Goal: Contribute content: Contribute content

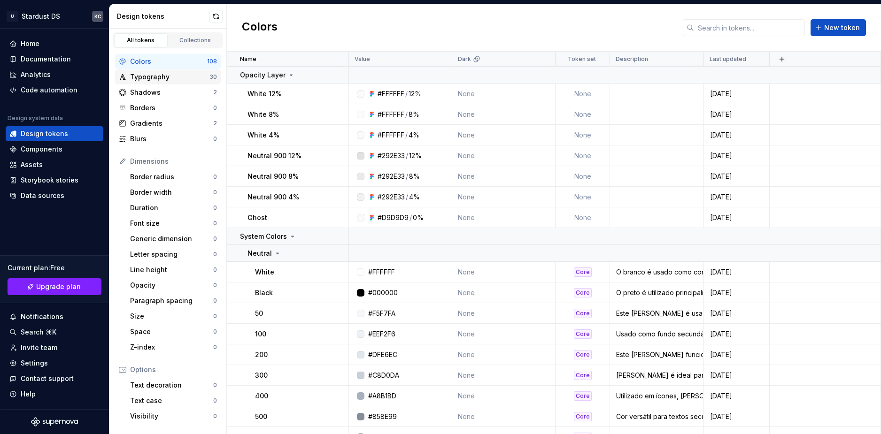
click at [133, 73] on div "Typography" at bounding box center [169, 76] width 79 height 9
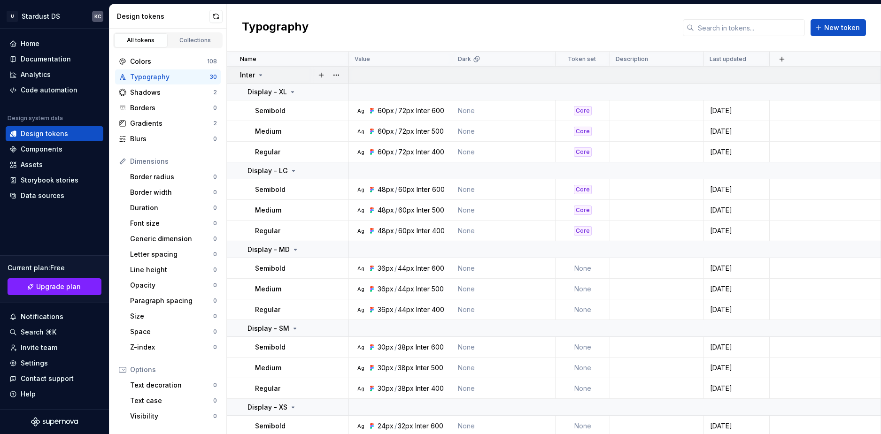
click at [261, 77] on icon at bounding box center [261, 75] width 8 height 8
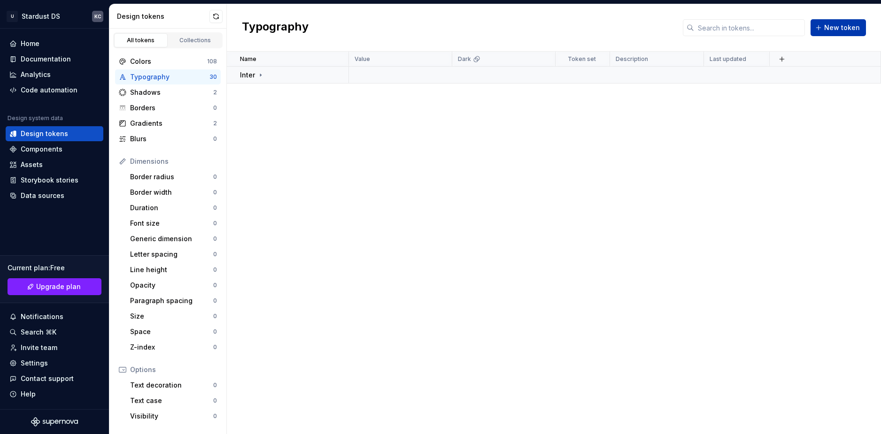
click at [842, 25] on span "New token" at bounding box center [842, 27] width 36 height 9
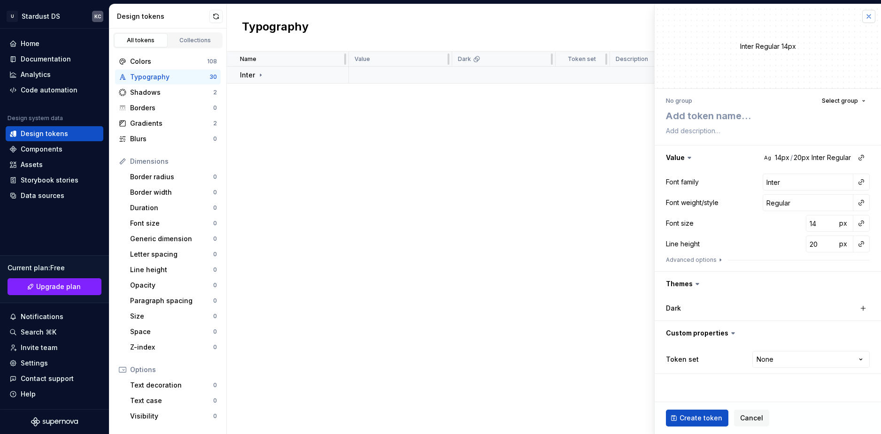
click at [864, 19] on button "button" at bounding box center [868, 16] width 13 height 13
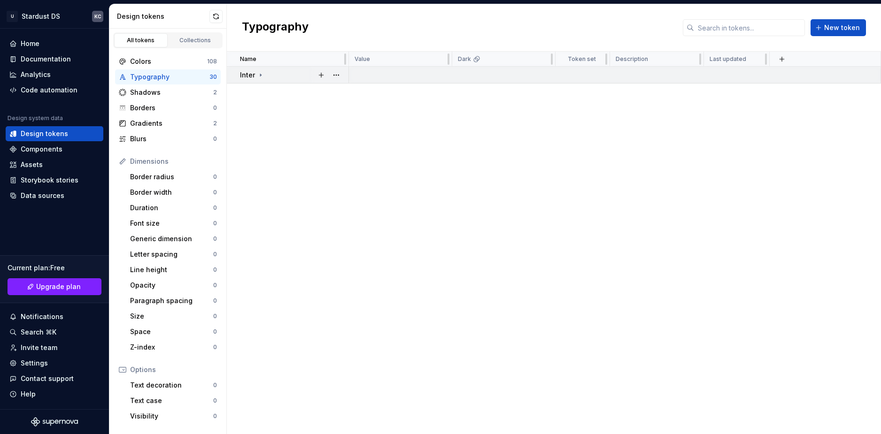
click at [264, 76] on div "Inter" at bounding box center [294, 74] width 108 height 9
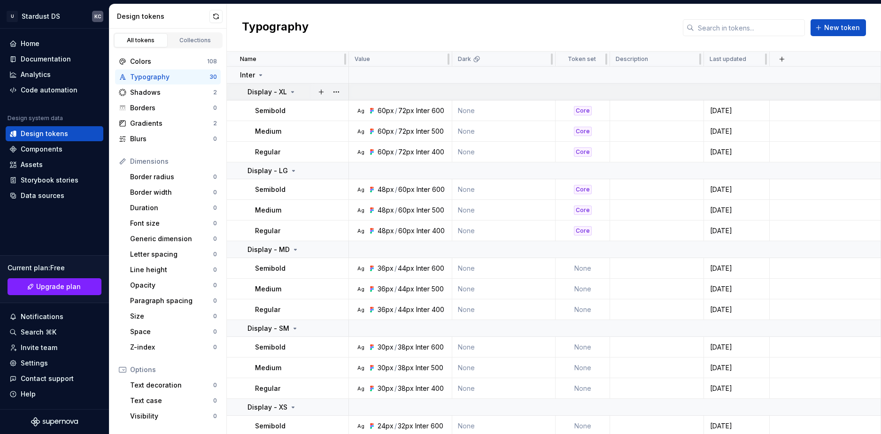
click at [293, 94] on icon at bounding box center [293, 92] width 8 height 8
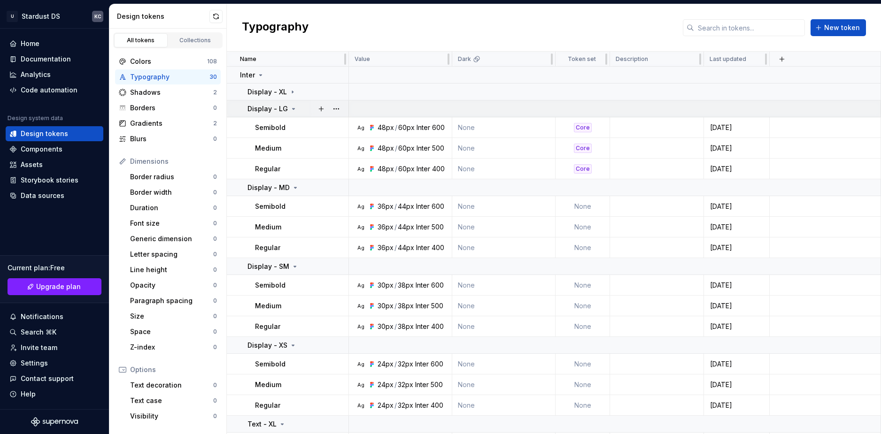
click at [290, 112] on icon at bounding box center [294, 109] width 8 height 8
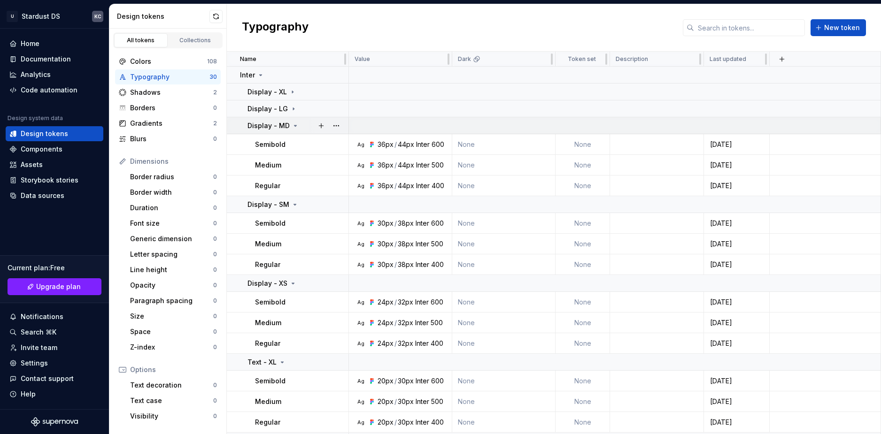
click at [292, 127] on icon at bounding box center [296, 126] width 8 height 8
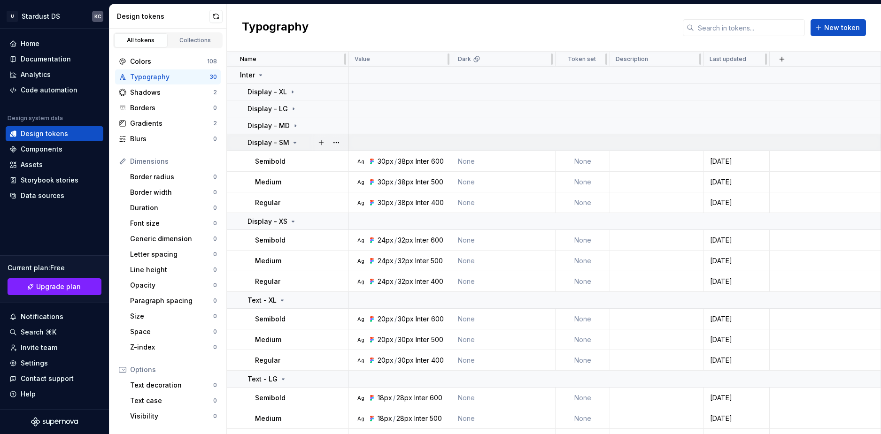
click at [293, 141] on icon at bounding box center [295, 143] width 8 height 8
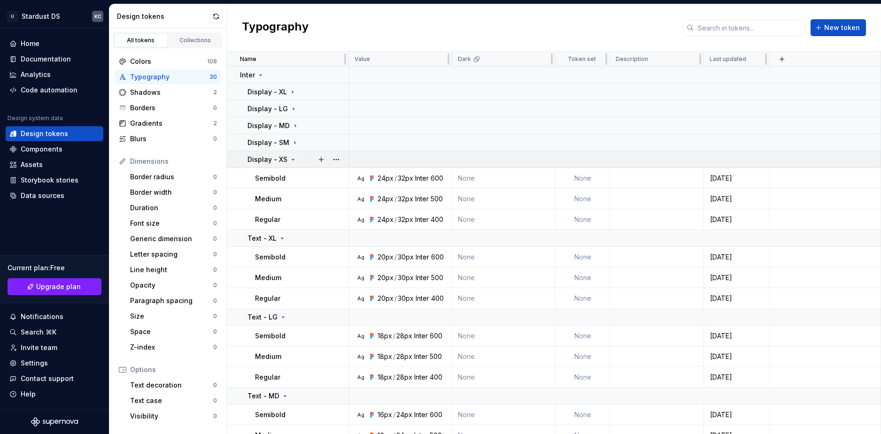
click at [294, 158] on icon at bounding box center [293, 160] width 8 height 8
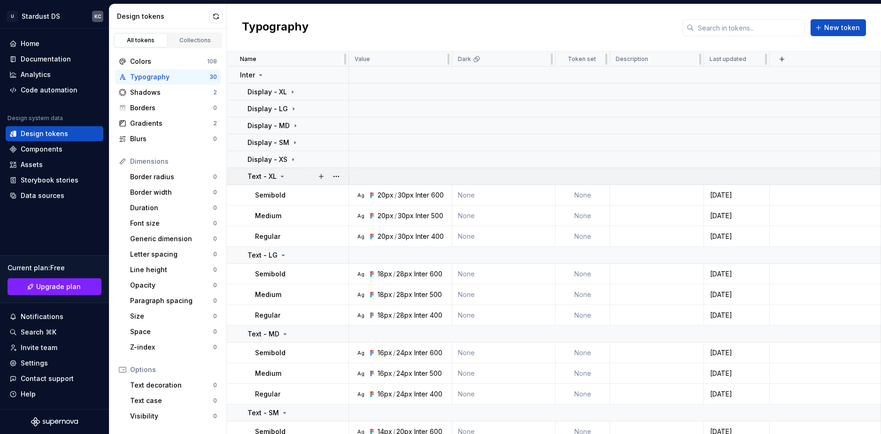
click at [286, 175] on div "Text - XL" at bounding box center [297, 176] width 100 height 9
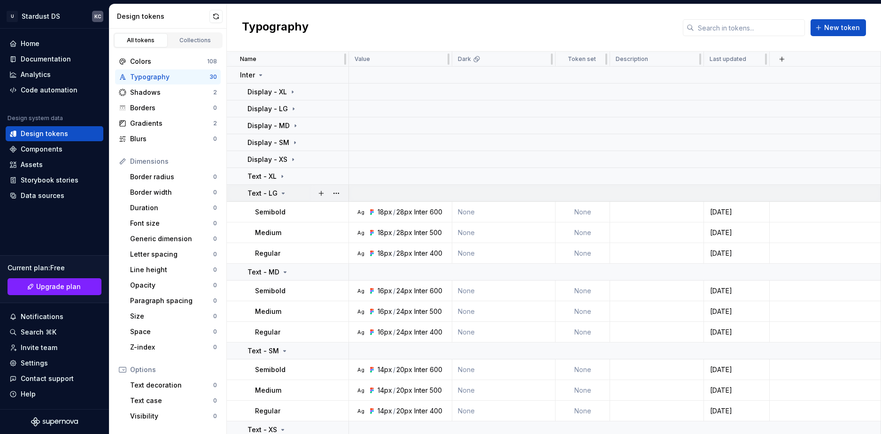
click at [282, 194] on icon at bounding box center [283, 193] width 2 height 1
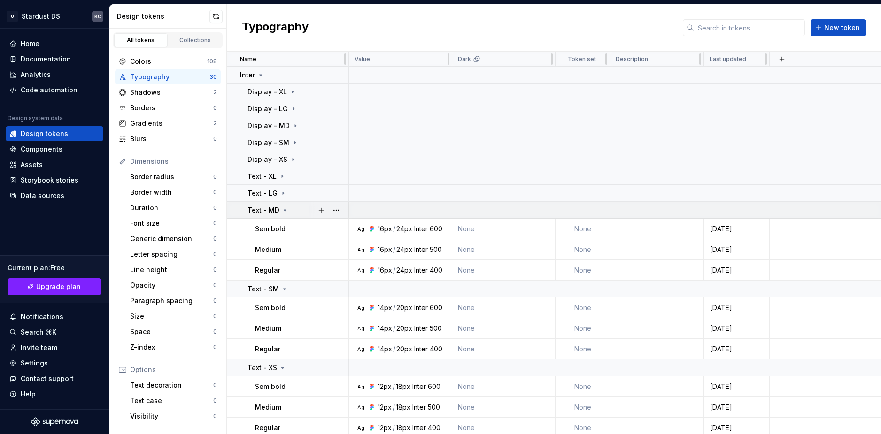
click at [287, 209] on icon at bounding box center [285, 211] width 8 height 8
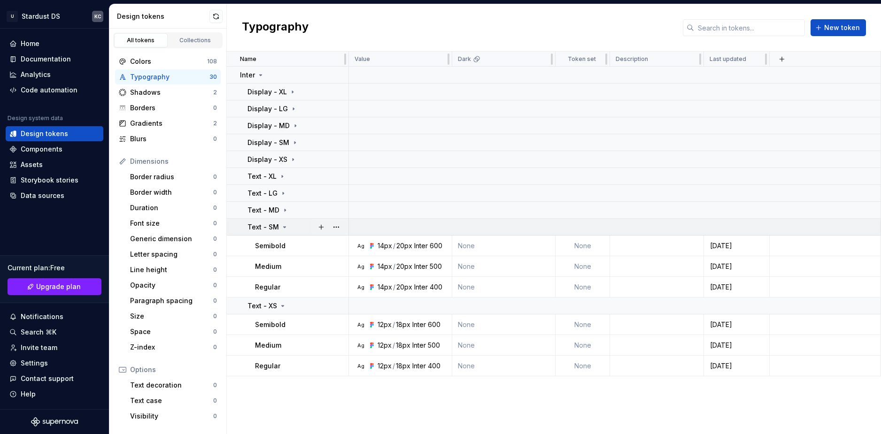
click at [284, 229] on icon at bounding box center [285, 228] width 8 height 8
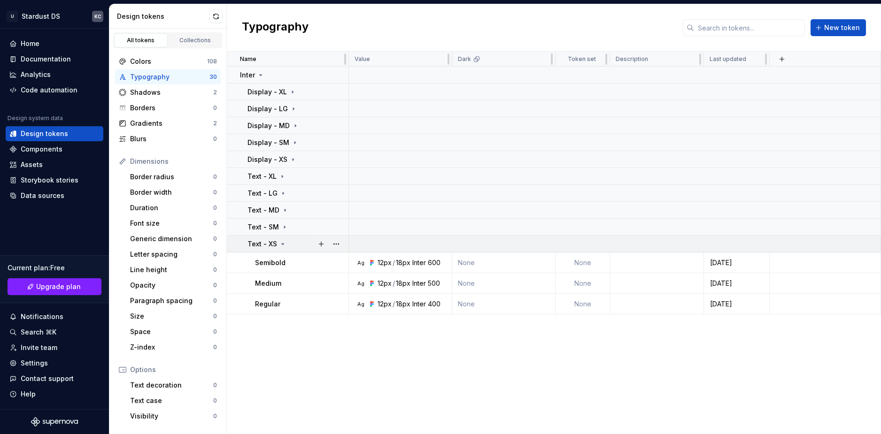
click at [285, 245] on icon at bounding box center [283, 244] width 8 height 8
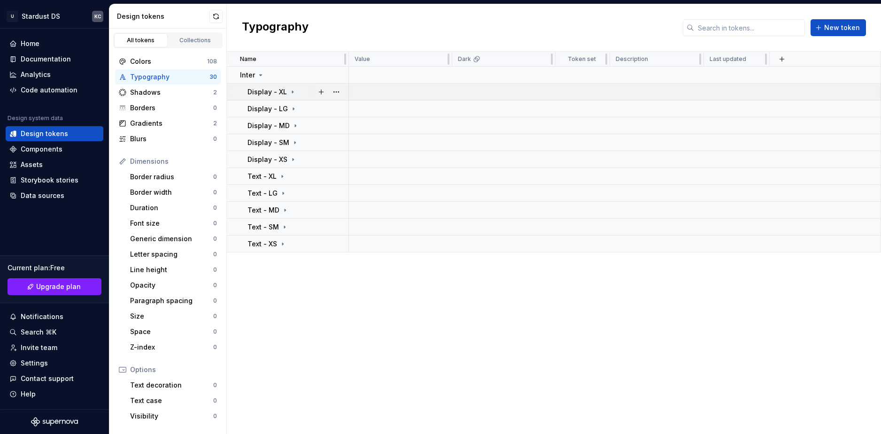
click at [280, 95] on p "Display - XL" at bounding box center [266, 91] width 39 height 9
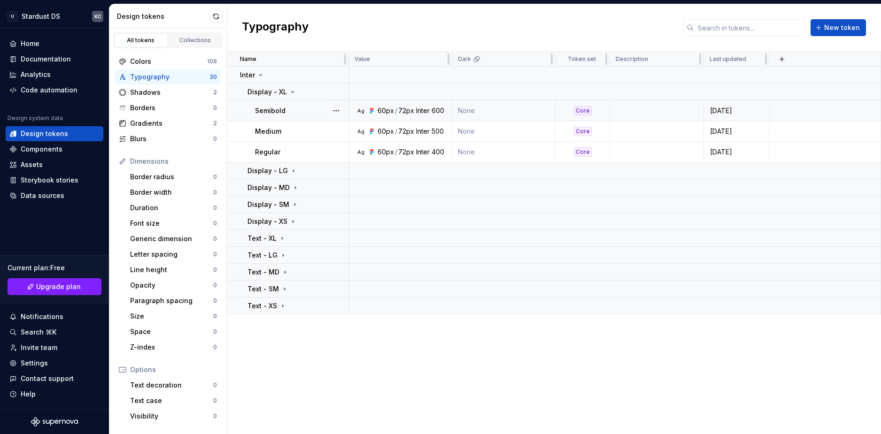
click at [402, 111] on div "72px" at bounding box center [406, 110] width 16 height 9
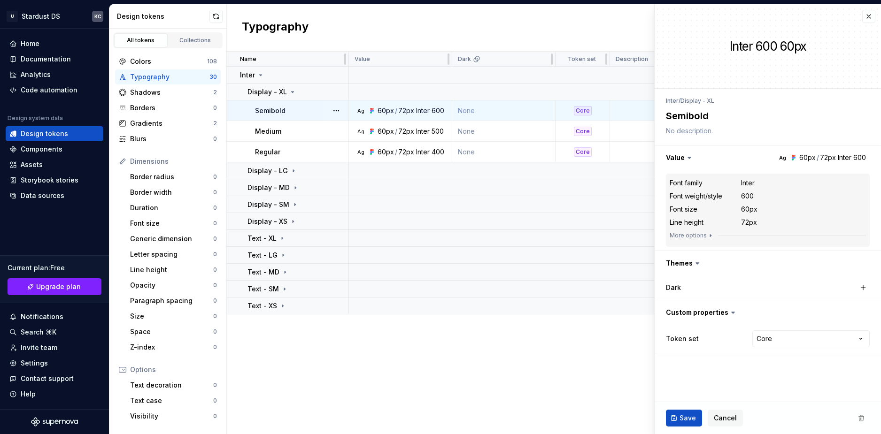
click at [432, 114] on div "600" at bounding box center [438, 110] width 13 height 9
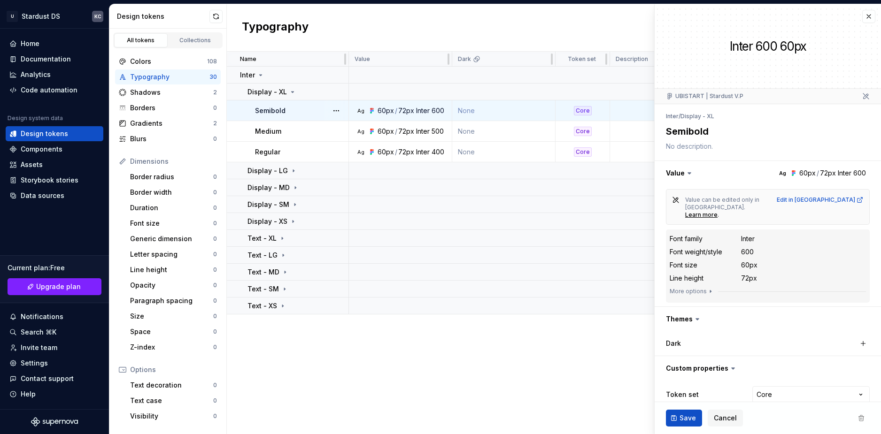
type textarea "*"
click at [870, 20] on button "button" at bounding box center [868, 16] width 13 height 13
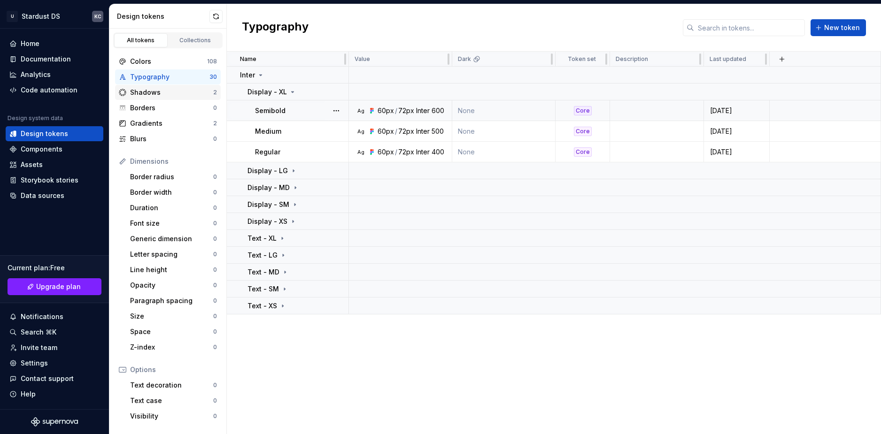
click at [156, 95] on div "Shadows" at bounding box center [171, 92] width 83 height 9
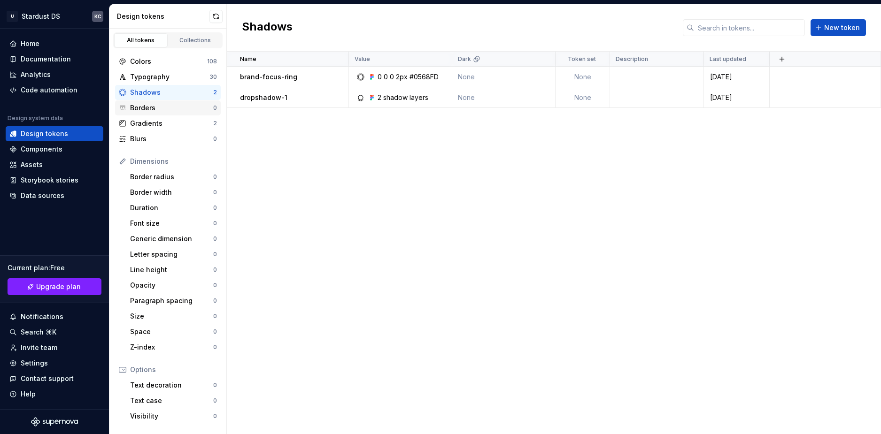
click at [144, 107] on div "Borders" at bounding box center [171, 107] width 83 height 9
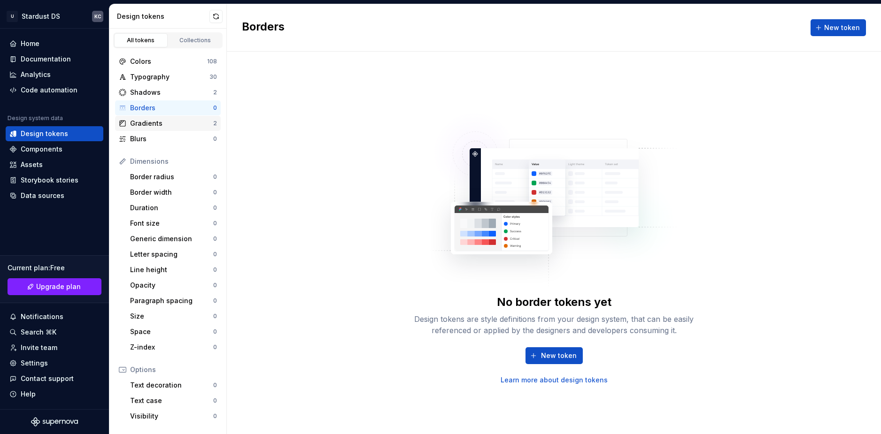
click at [145, 122] on div "Gradients" at bounding box center [171, 123] width 83 height 9
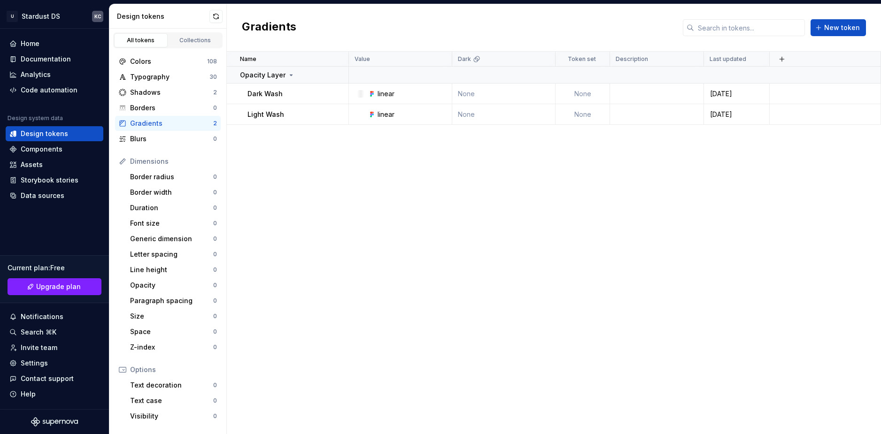
click at [146, 147] on div "Colors 108 Typography 30 Shadows 2 Borders 0 Gradients 2 Blurs 0 Dimensions Bor…" at bounding box center [167, 281] width 117 height 466
click at [147, 142] on div "Blurs" at bounding box center [171, 138] width 83 height 9
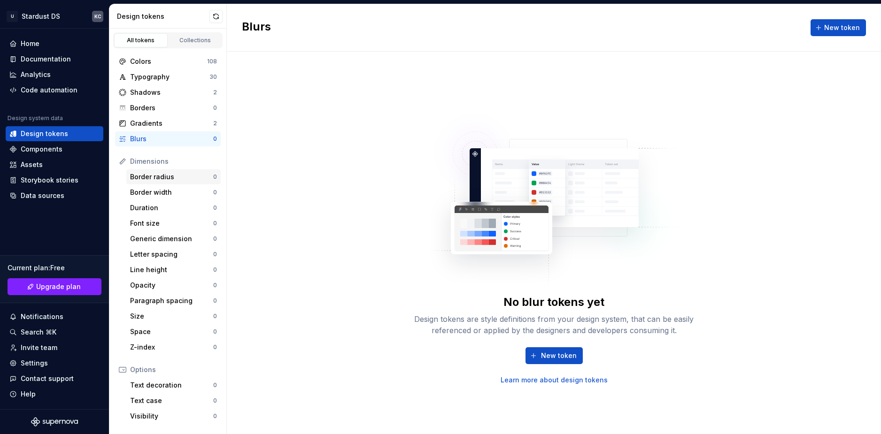
click at [176, 178] on div "Border radius" at bounding box center [171, 176] width 83 height 9
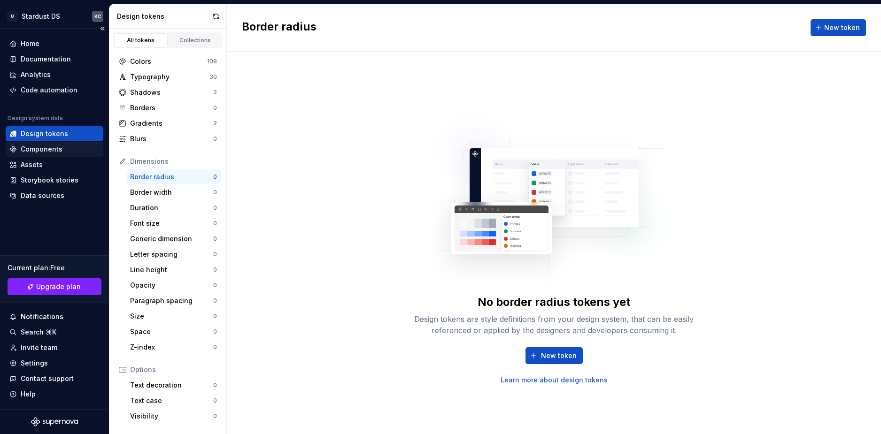
click at [27, 147] on div "Components" at bounding box center [42, 149] width 42 height 9
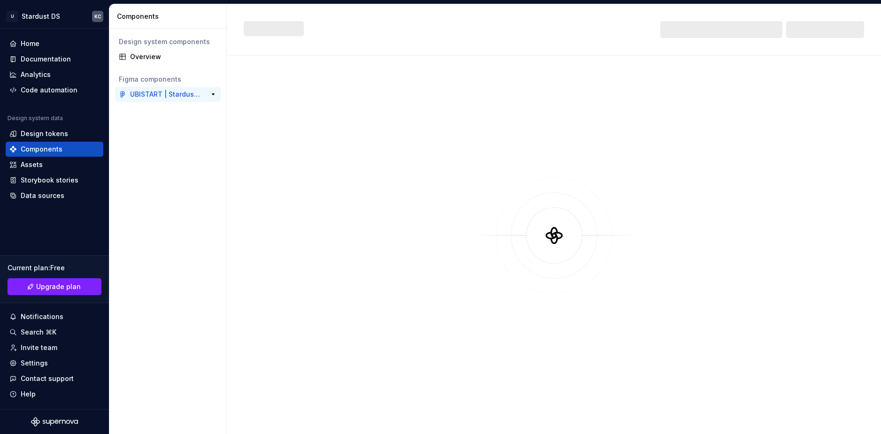
click at [171, 94] on div "UBISTART | Stardust V.P" at bounding box center [165, 94] width 70 height 9
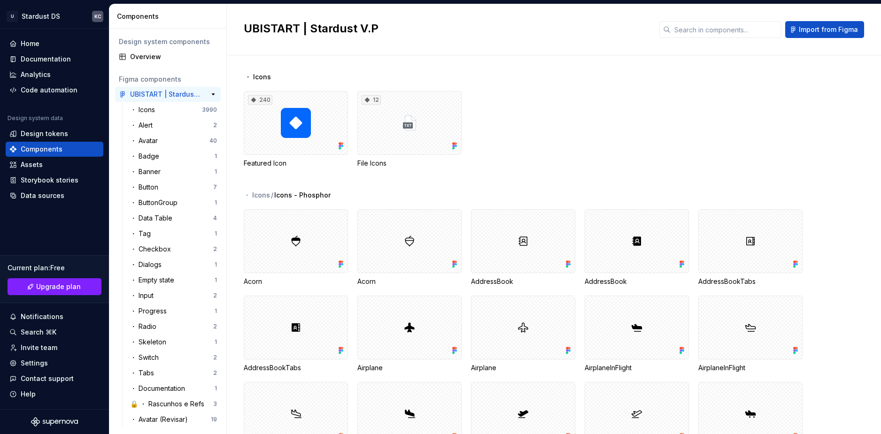
click at [184, 111] on div "・ Icons" at bounding box center [166, 109] width 72 height 9
click at [185, 110] on div "・ Icons" at bounding box center [166, 109] width 72 height 9
click at [838, 27] on span "Import from Figma" at bounding box center [828, 29] width 59 height 9
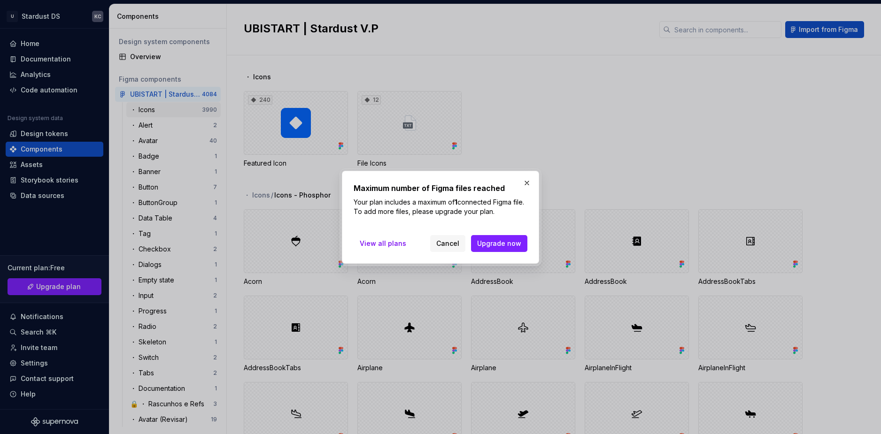
click at [615, 148] on div at bounding box center [440, 217] width 881 height 434
click at [455, 238] on button "Cancel" at bounding box center [447, 243] width 35 height 17
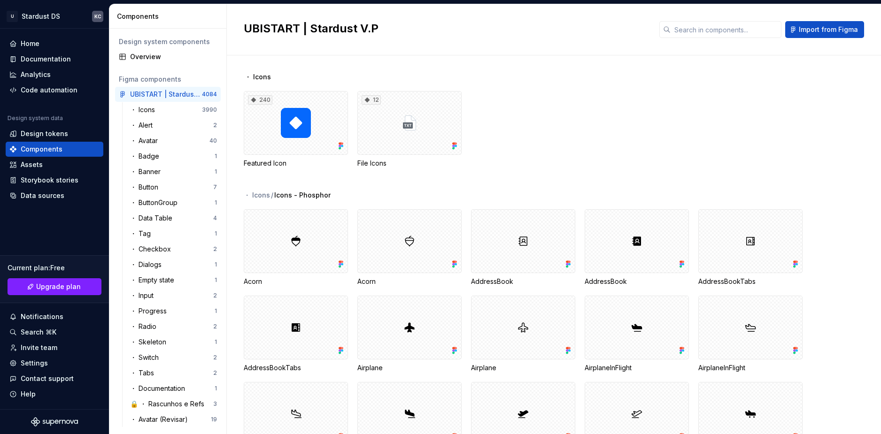
click at [455, 243] on div at bounding box center [409, 241] width 103 height 63
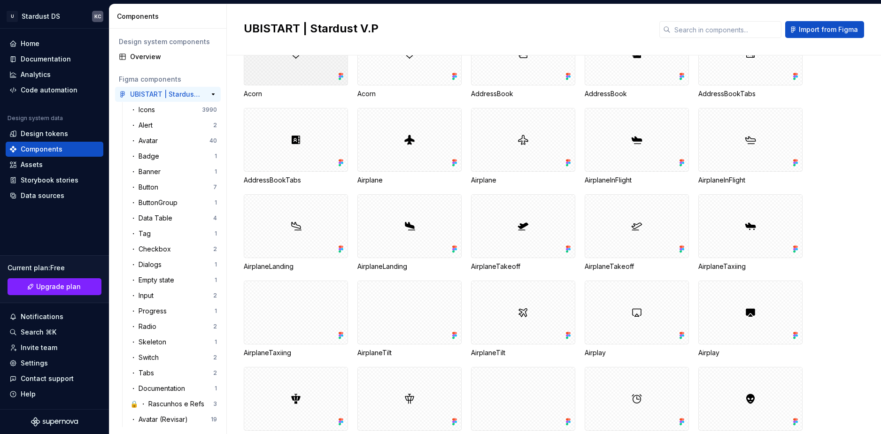
scroll to position [94, 0]
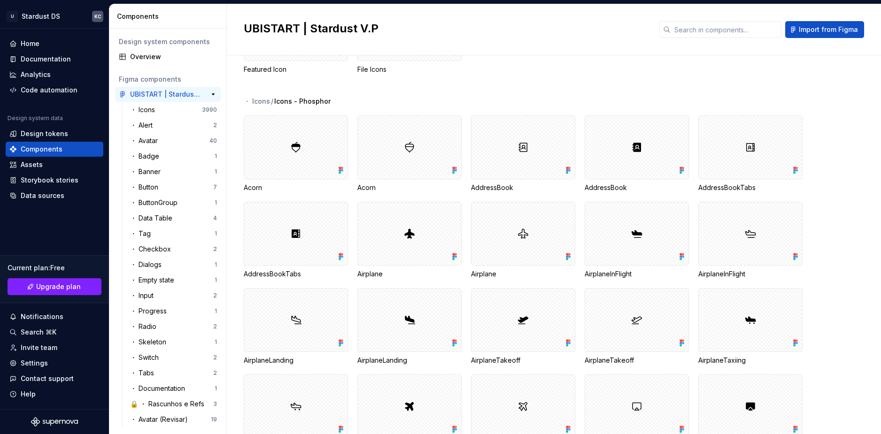
click at [142, 92] on div "UBISTART | Stardust V.P" at bounding box center [165, 94] width 70 height 9
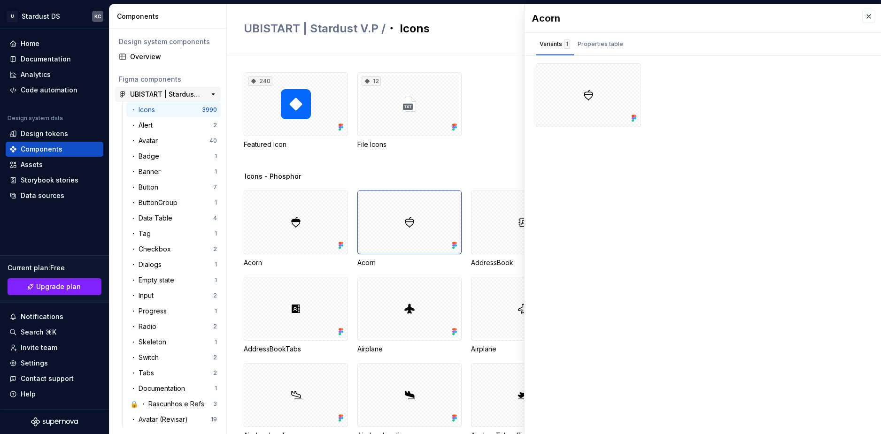
click at [208, 93] on button "button" at bounding box center [213, 94] width 13 height 13
click at [209, 94] on button "button" at bounding box center [213, 94] width 13 height 13
click at [54, 164] on div "Assets" at bounding box center [54, 164] width 90 height 9
